Goal: Information Seeking & Learning: Find contact information

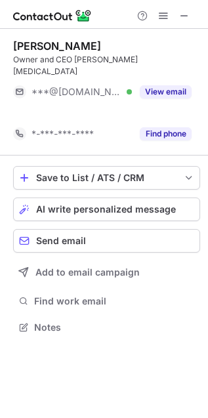
scroll to position [7, 7]
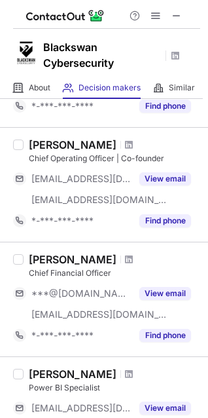
scroll to position [576, 0]
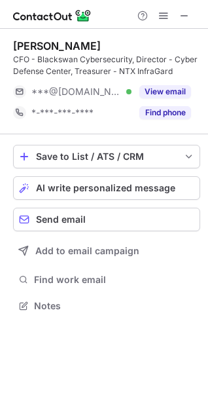
scroll to position [297, 208]
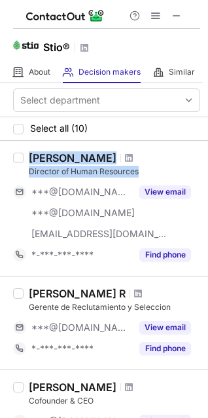
drag, startPoint x: 29, startPoint y: 154, endPoint x: 138, endPoint y: 172, distance: 110.4
click at [138, 172] on div "Emmanuel Michael Director of Human Resources" at bounding box center [115, 164] width 172 height 26
copy div "Emmanuel Michael Director of Human Resources"
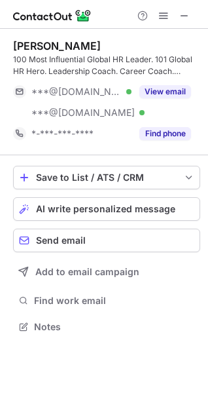
scroll to position [318, 208]
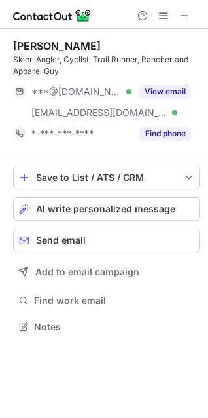
scroll to position [318, 208]
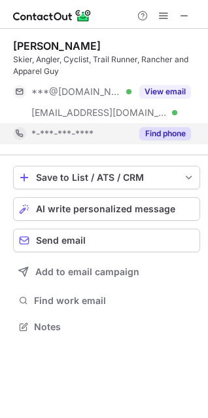
click at [160, 133] on button "Find phone" at bounding box center [166, 133] width 52 height 13
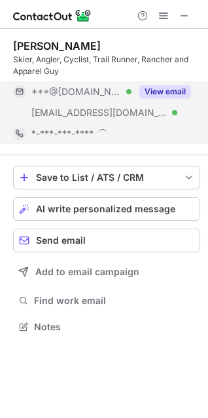
scroll to position [327, 208]
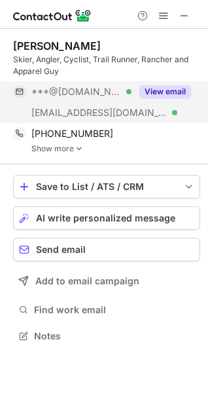
click at [161, 91] on button "View email" at bounding box center [166, 91] width 52 height 13
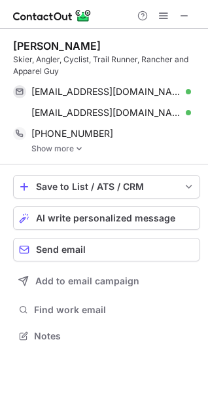
click at [75, 148] on img at bounding box center [79, 148] width 8 height 9
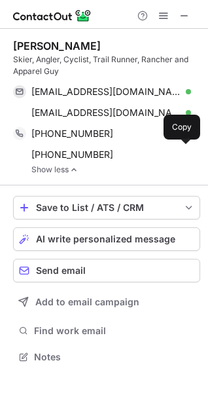
scroll to position [348, 208]
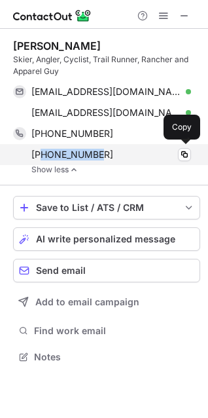
drag, startPoint x: 102, startPoint y: 155, endPoint x: 41, endPoint y: 153, distance: 60.3
click at [41, 153] on div "+13072006113" at bounding box center [111, 155] width 160 height 12
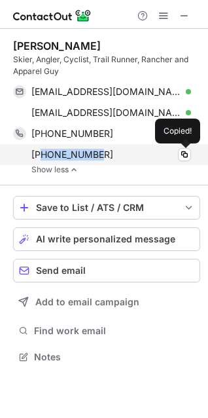
copy span "3072006113"
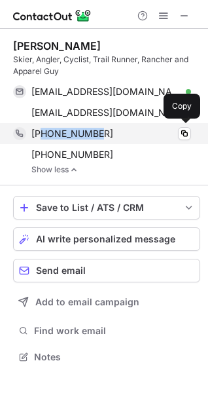
drag, startPoint x: 108, startPoint y: 132, endPoint x: 44, endPoint y: 129, distance: 63.7
click at [44, 129] on div "+13074130025" at bounding box center [111, 134] width 160 height 12
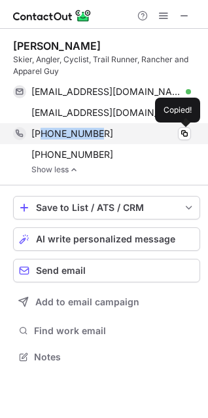
copy span "3074130025"
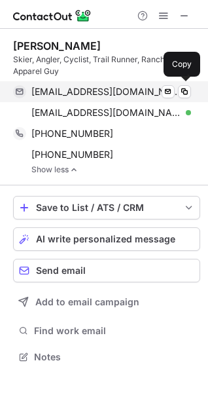
click at [132, 99] on div "lisamichelle_1987@yahoo.com Verified Send email Copy" at bounding box center [102, 91] width 178 height 21
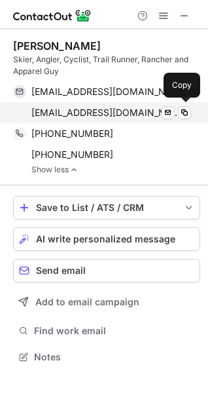
click at [127, 109] on div "ssullivan@stio.com Verified" at bounding box center [111, 113] width 160 height 12
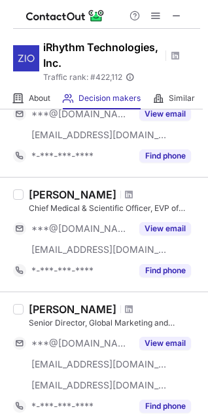
scroll to position [586, 0]
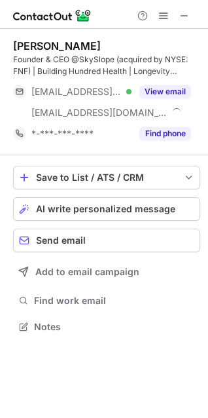
scroll to position [318, 208]
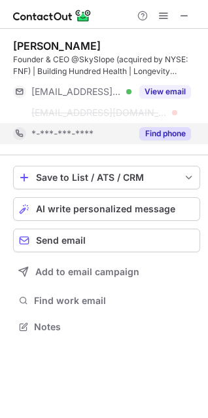
click at [159, 136] on button "Find phone" at bounding box center [166, 133] width 52 height 13
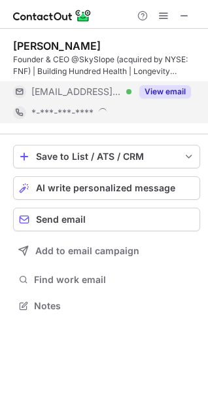
scroll to position [306, 208]
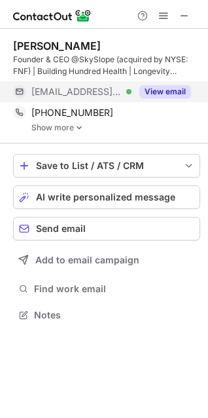
click at [169, 88] on button "View email" at bounding box center [166, 91] width 52 height 13
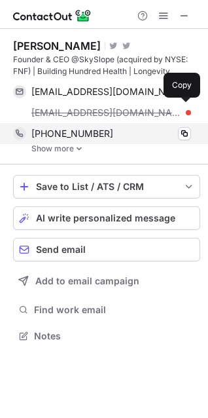
scroll to position [327, 208]
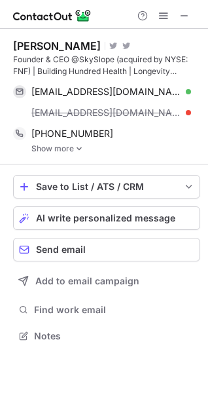
click at [76, 147] on img at bounding box center [79, 148] width 8 height 9
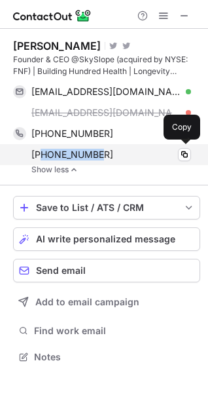
drag, startPoint x: 119, startPoint y: 151, endPoint x: 43, endPoint y: 156, distance: 76.2
click at [43, 156] on div "+15309038557" at bounding box center [111, 155] width 160 height 12
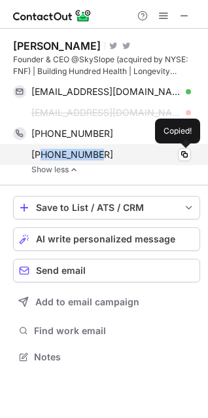
copy span "5309038557"
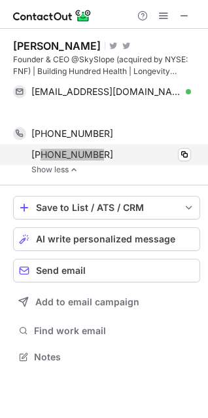
scroll to position [327, 208]
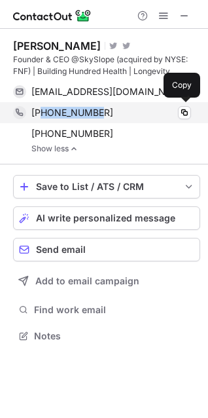
drag, startPoint x: 85, startPoint y: 104, endPoint x: 43, endPoint y: 105, distance: 42.0
click at [43, 105] on div "+18005074117 Copy" at bounding box center [102, 112] width 178 height 21
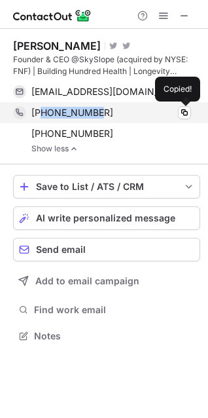
copy span "8005074117"
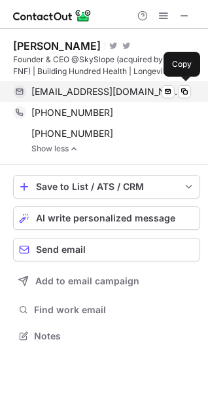
click at [100, 95] on span "tsmith@skyslope.com" at bounding box center [106, 92] width 150 height 12
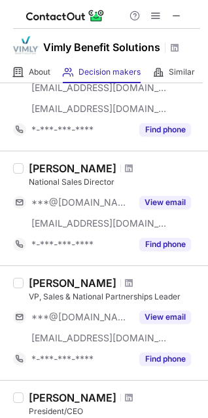
scroll to position [245, 0]
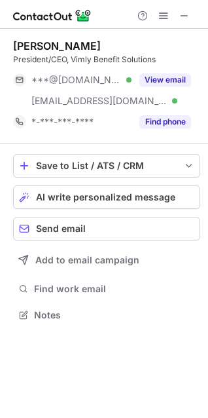
scroll to position [306, 208]
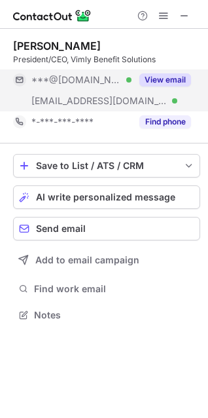
drag, startPoint x: 170, startPoint y: 127, endPoint x: 169, endPoint y: 74, distance: 52.5
click at [169, 74] on div "[PERSON_NAME] President/CEO, Vimly Benefit Solutions ***@[DOMAIN_NAME] Verified…" at bounding box center [106, 85] width 187 height 93
click at [169, 74] on button "View email" at bounding box center [166, 79] width 52 height 13
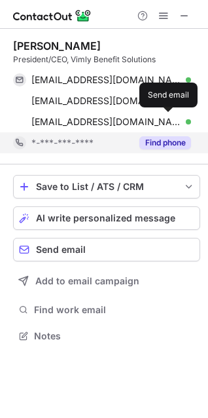
scroll to position [327, 208]
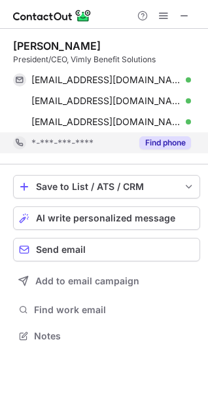
click at [165, 141] on button "Find phone" at bounding box center [166, 142] width 52 height 13
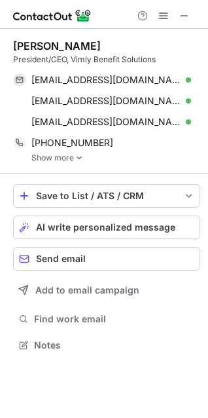
scroll to position [336, 208]
click at [47, 163] on div "Shannon Jurdana President/CEO, Vimly Benefit Solutions trenawilliams10@yahoo.co…" at bounding box center [106, 101] width 187 height 145
click at [53, 157] on link "Show more" at bounding box center [115, 157] width 169 height 9
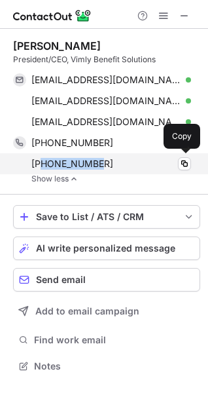
drag, startPoint x: 111, startPoint y: 166, endPoint x: 43, endPoint y: 167, distance: 68.2
click at [43, 167] on div "+12068592620" at bounding box center [111, 164] width 160 height 12
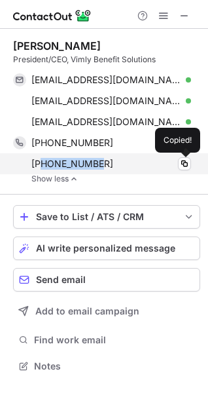
copy span "2068592620"
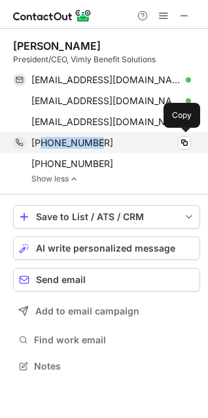
drag, startPoint x: 106, startPoint y: 135, endPoint x: 42, endPoint y: 142, distance: 64.6
click at [42, 142] on div "+12069478532 Copy" at bounding box center [102, 142] width 178 height 21
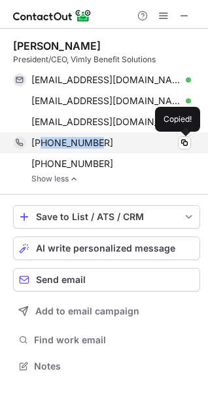
copy span "2069478532"
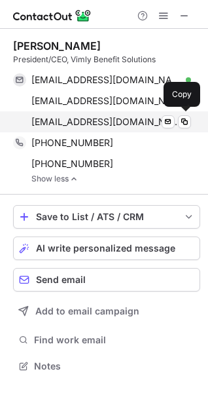
click at [66, 113] on div "sjurdana@vimly.com Verified Send email Copy" at bounding box center [102, 121] width 178 height 21
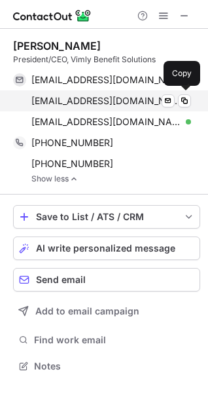
click at [123, 99] on span "sjurdana@bsitpa.com" at bounding box center [106, 101] width 150 height 12
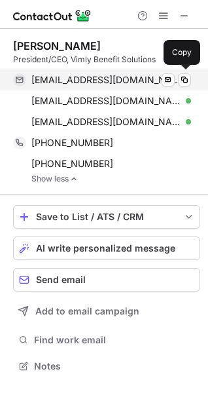
click at [113, 75] on span "trenawilliams10@yahoo.com" at bounding box center [106, 80] width 150 height 12
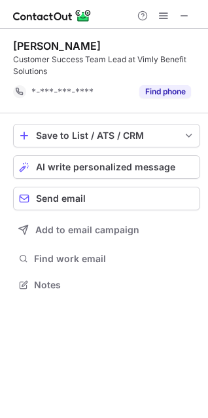
scroll to position [276, 208]
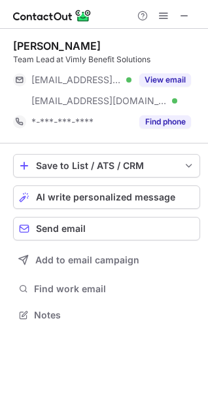
scroll to position [306, 208]
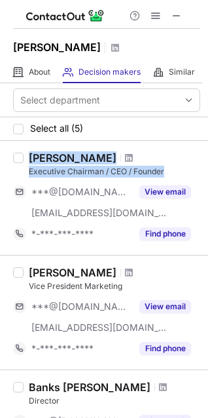
drag, startPoint x: 31, startPoint y: 156, endPoint x: 165, endPoint y: 171, distance: 134.6
click at [165, 171] on div "[PERSON_NAME] Executive Chairman / CEO / Founder" at bounding box center [115, 164] width 172 height 26
copy div "[PERSON_NAME] Executive Chairman / CEO / Founder"
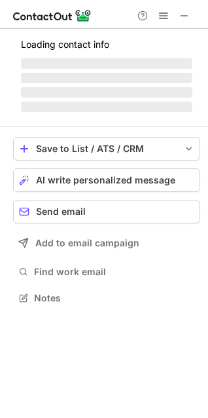
scroll to position [318, 208]
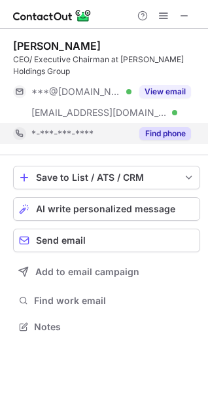
click at [170, 137] on button "Find phone" at bounding box center [166, 133] width 52 height 13
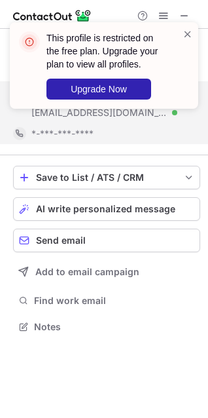
click at [166, 86] on div "This profile is restricted on the free plan. Upgrade your plan to view all prof…" at bounding box center [104, 65] width 189 height 87
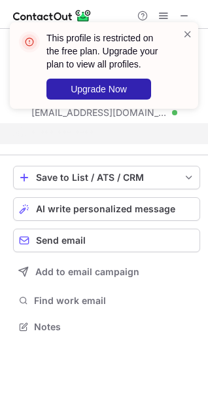
scroll to position [297, 208]
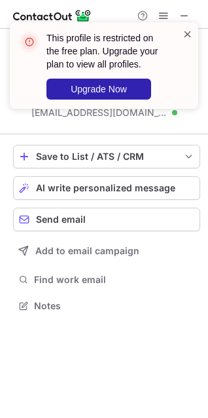
click at [188, 35] on span at bounding box center [188, 34] width 10 height 13
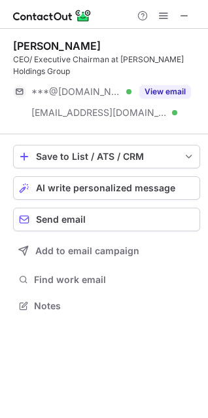
click at [183, 15] on span at bounding box center [185, 15] width 10 height 10
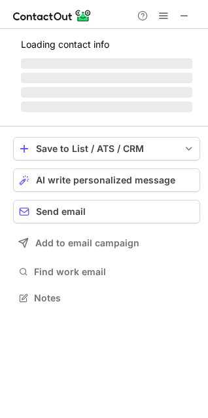
scroll to position [285, 208]
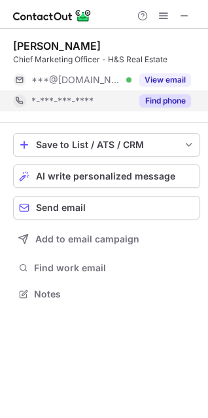
click at [159, 95] on button "Find phone" at bounding box center [166, 100] width 52 height 13
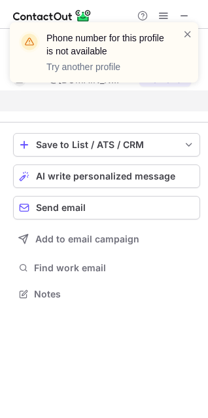
scroll to position [264, 208]
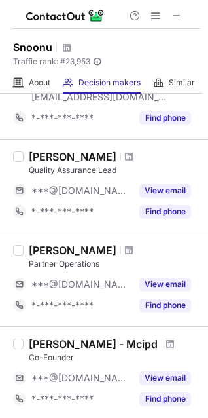
scroll to position [852, 0]
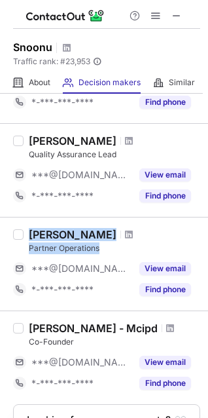
drag, startPoint x: 29, startPoint y: 233, endPoint x: 104, endPoint y: 244, distance: 75.5
click at [104, 244] on div "[PERSON_NAME] Partner Operations" at bounding box center [115, 241] width 172 height 26
copy div "[PERSON_NAME] Partner Operations"
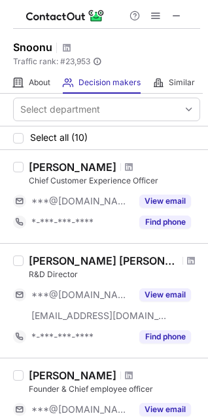
scroll to position [0, 0]
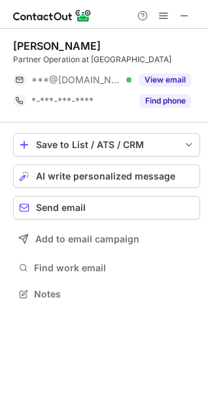
scroll to position [285, 208]
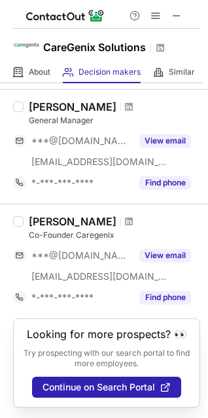
scroll to position [710, 0]
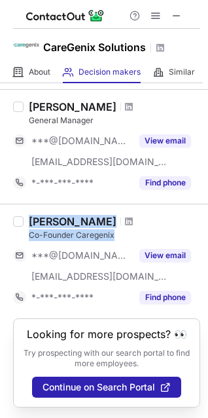
drag, startPoint x: 29, startPoint y: 208, endPoint x: 114, endPoint y: 216, distance: 85.6
click at [114, 216] on div "Rizwan Khan Co-Founder Caregenix" at bounding box center [115, 228] width 172 height 26
copy div "Rizwan Khan Co-Founder Caregenix"
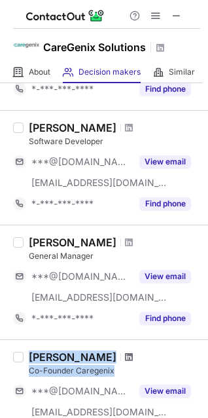
scroll to position [567, 0]
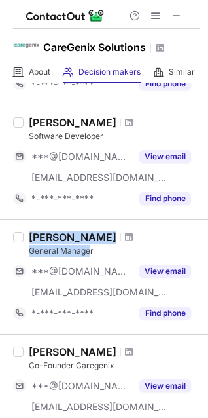
drag, startPoint x: 33, startPoint y: 235, endPoint x: 91, endPoint y: 247, distance: 58.9
click at [91, 247] on div "Muhammad Asad Munir General Manager" at bounding box center [115, 244] width 172 height 26
copy div "Muhammad Asad Munir General Manage"
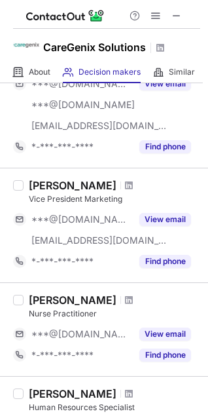
scroll to position [0, 0]
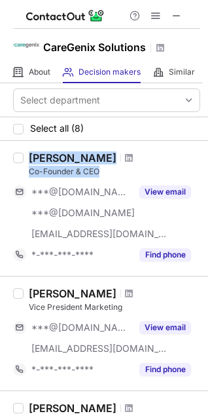
drag, startPoint x: 31, startPoint y: 159, endPoint x: 106, endPoint y: 175, distance: 76.5
click at [106, 175] on div "Faisal Ghani Co-Founder & CEO" at bounding box center [115, 164] width 172 height 26
copy div "Faisal Ghani Co-Founder & CEO"
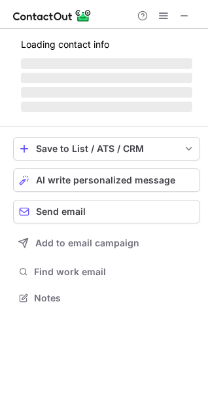
scroll to position [318, 208]
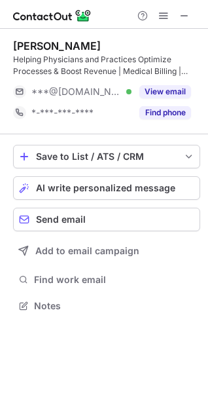
scroll to position [297, 208]
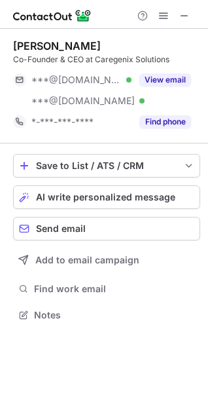
scroll to position [306, 208]
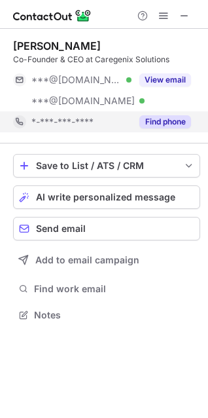
click at [171, 119] on button "Find phone" at bounding box center [166, 121] width 52 height 13
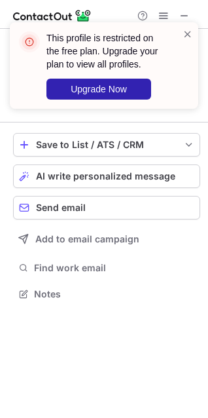
scroll to position [285, 208]
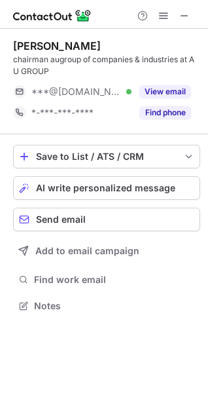
scroll to position [297, 208]
